Goal: Complete application form

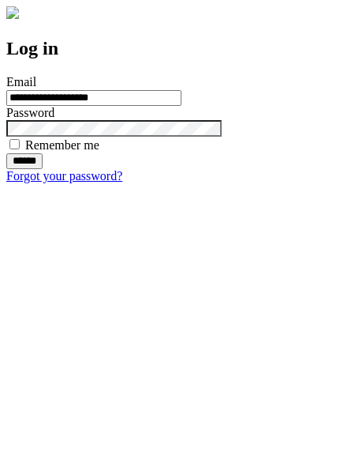
type input "**********"
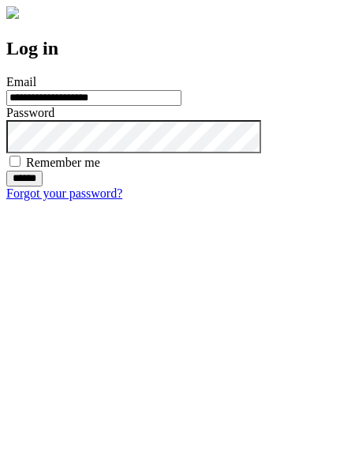
click at [43, 186] on input "******" at bounding box center [24, 179] width 36 height 16
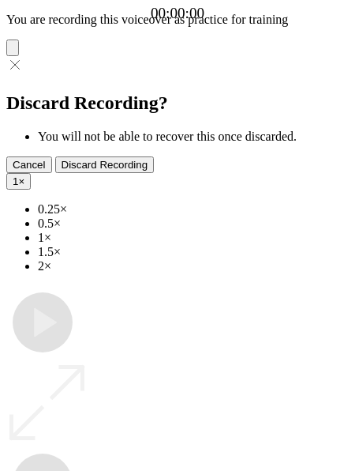
type input "**********"
